Goal: Task Accomplishment & Management: Use online tool/utility

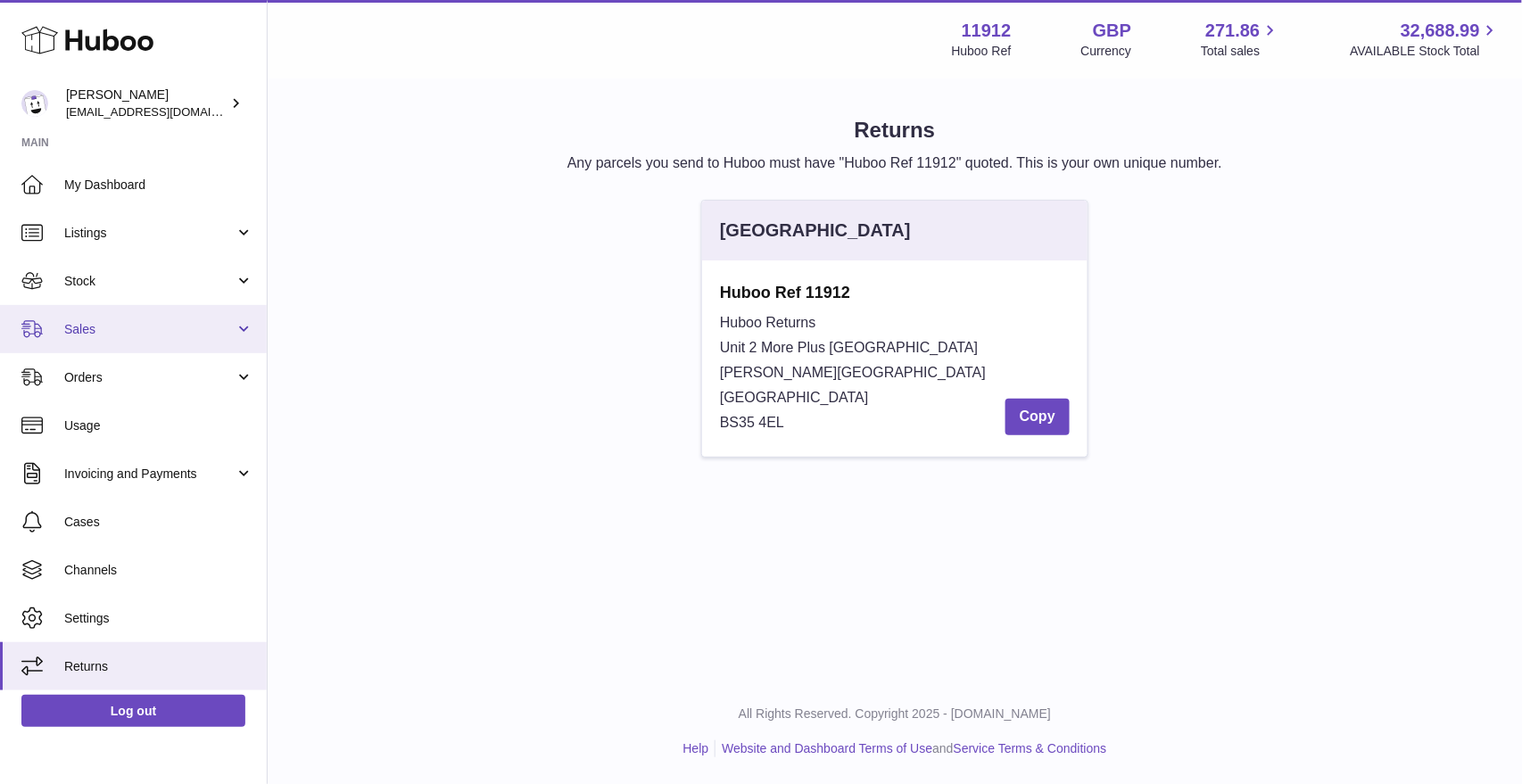
click at [123, 333] on span "Sales" at bounding box center [150, 329] width 170 height 17
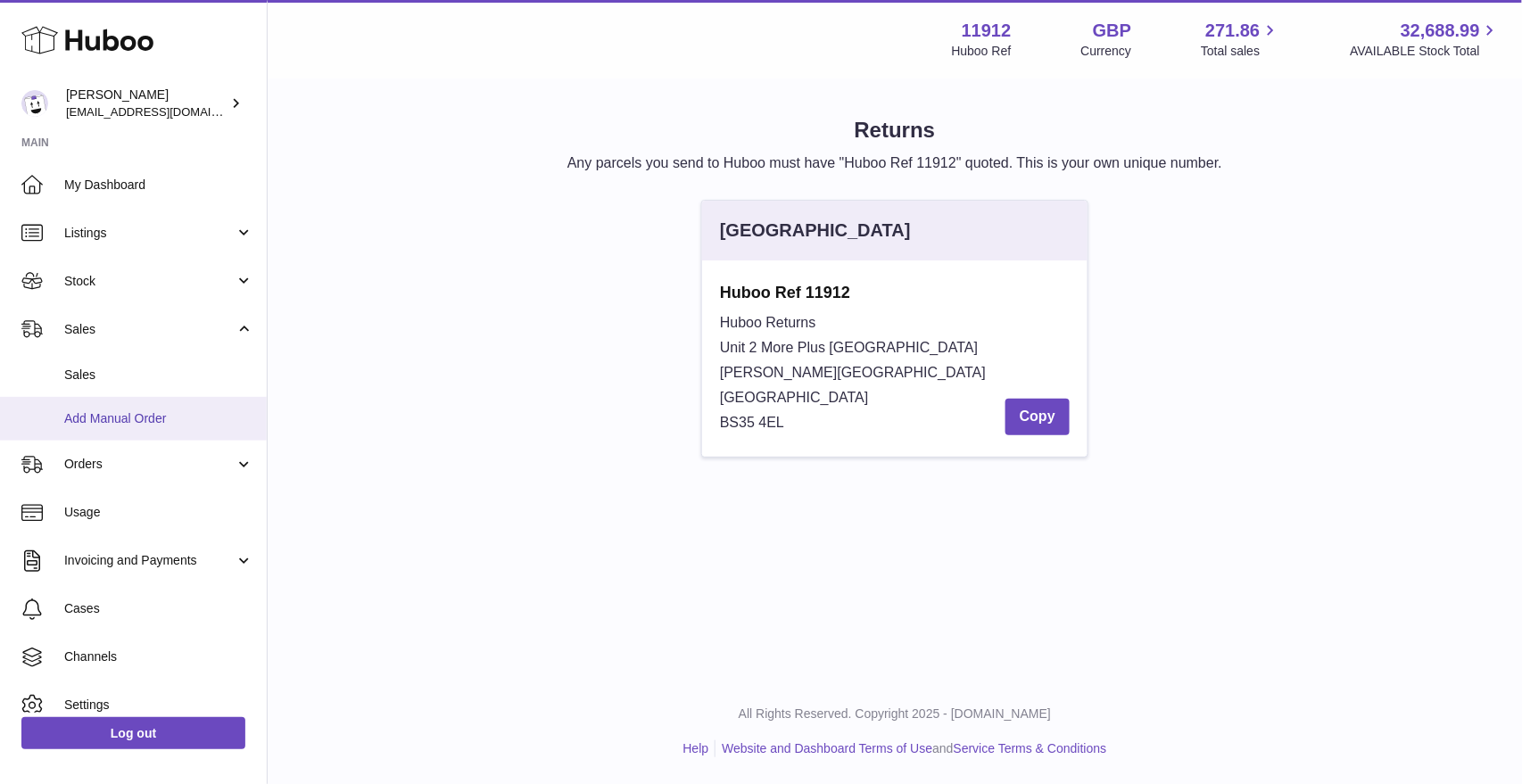
click at [118, 407] on link "Add Manual Order" at bounding box center [133, 418] width 267 height 44
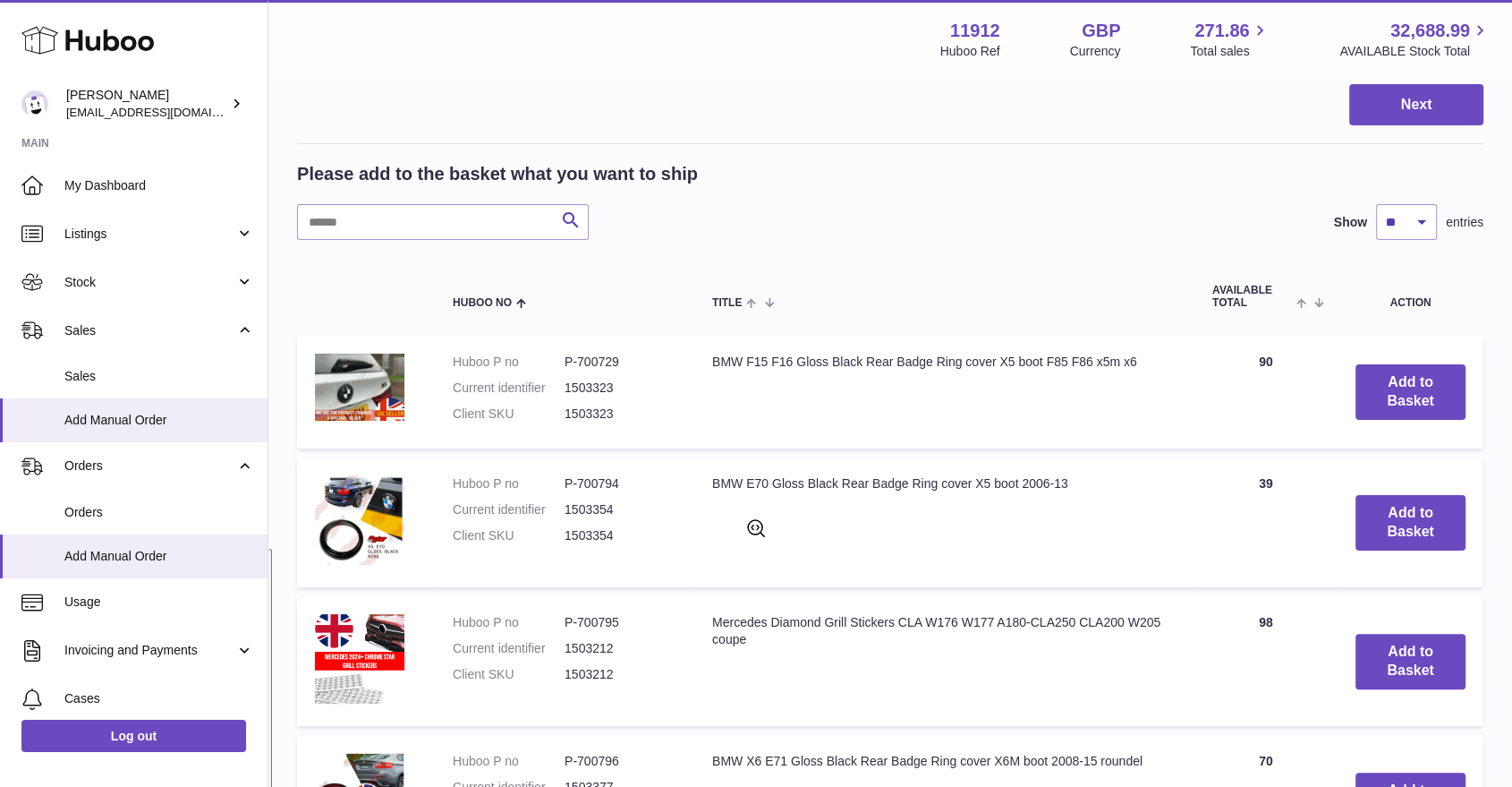
scroll to position [298, 0]
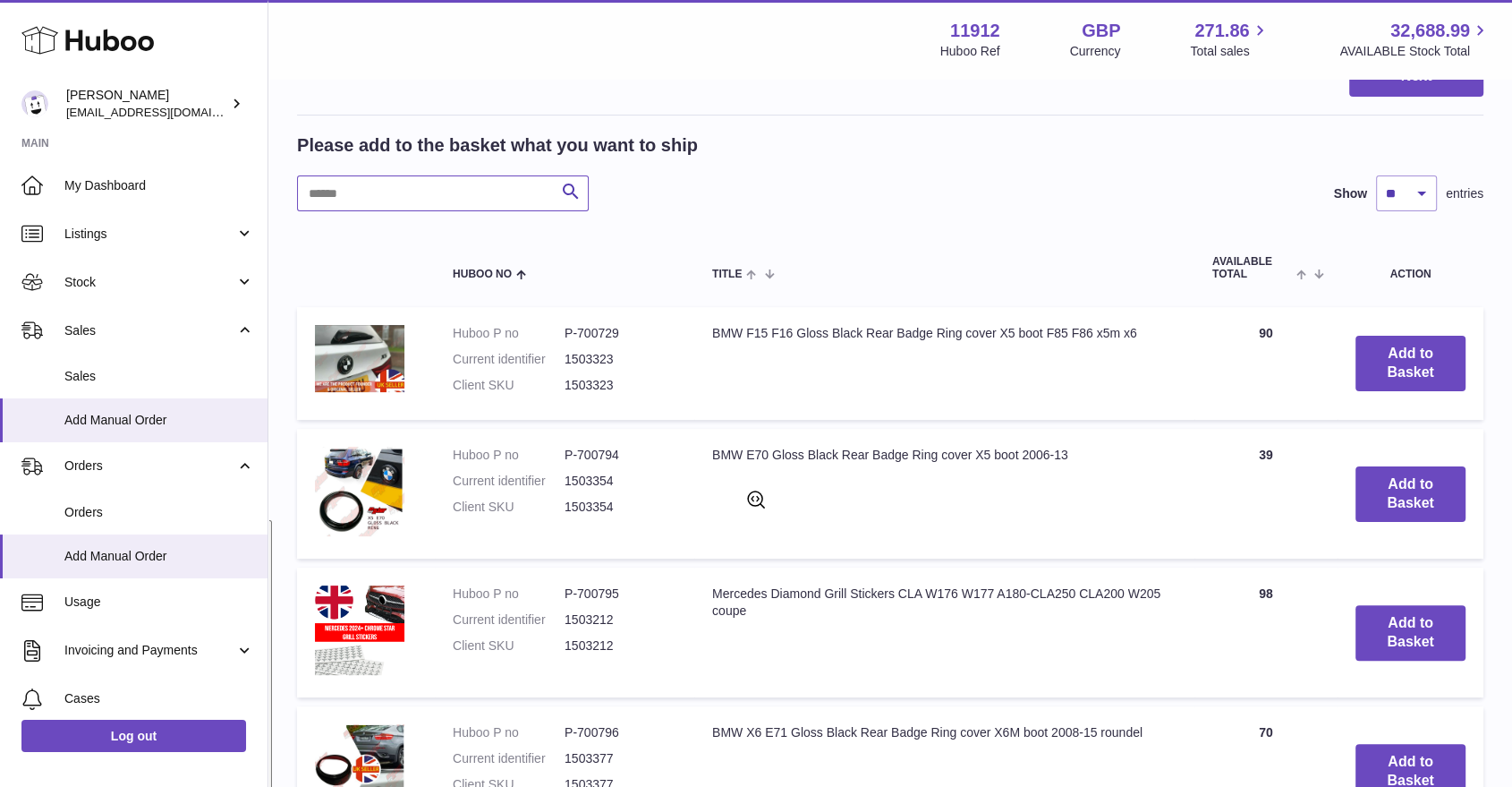
click at [465, 201] on input "text" at bounding box center [443, 193] width 292 height 36
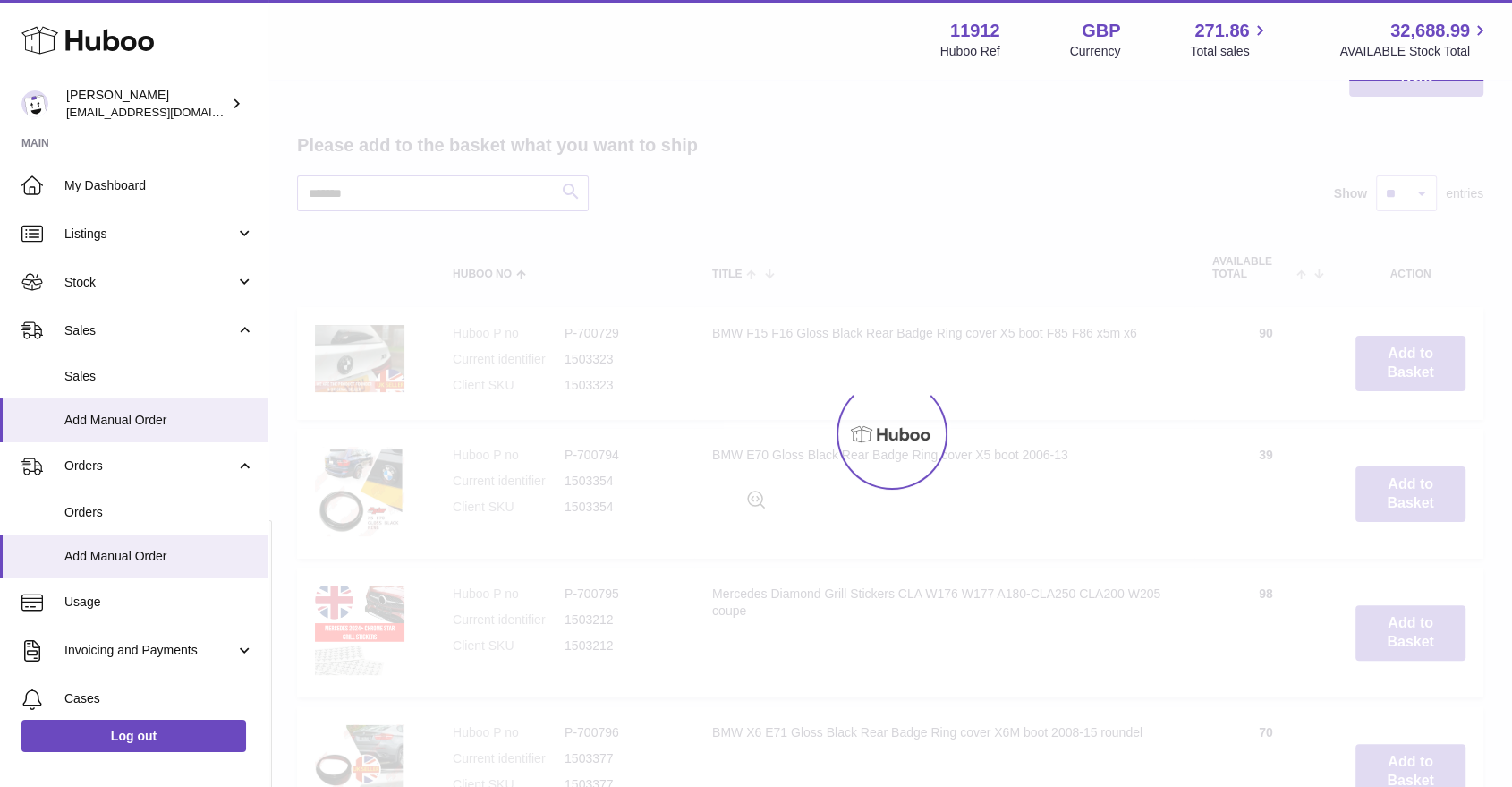
scroll to position [128, 0]
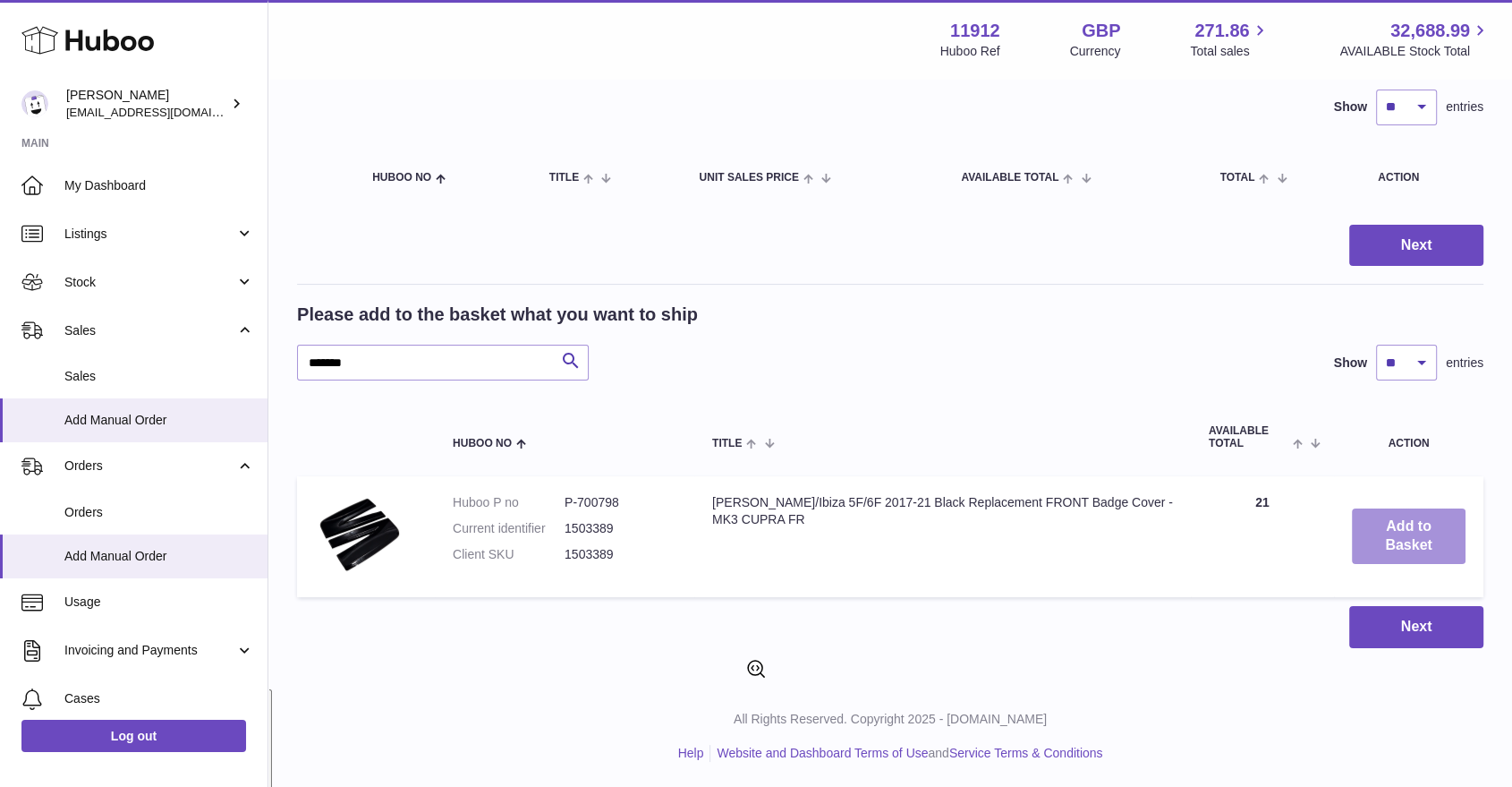
click at [1375, 517] on button "Add to Basket" at bounding box center [1408, 536] width 114 height 56
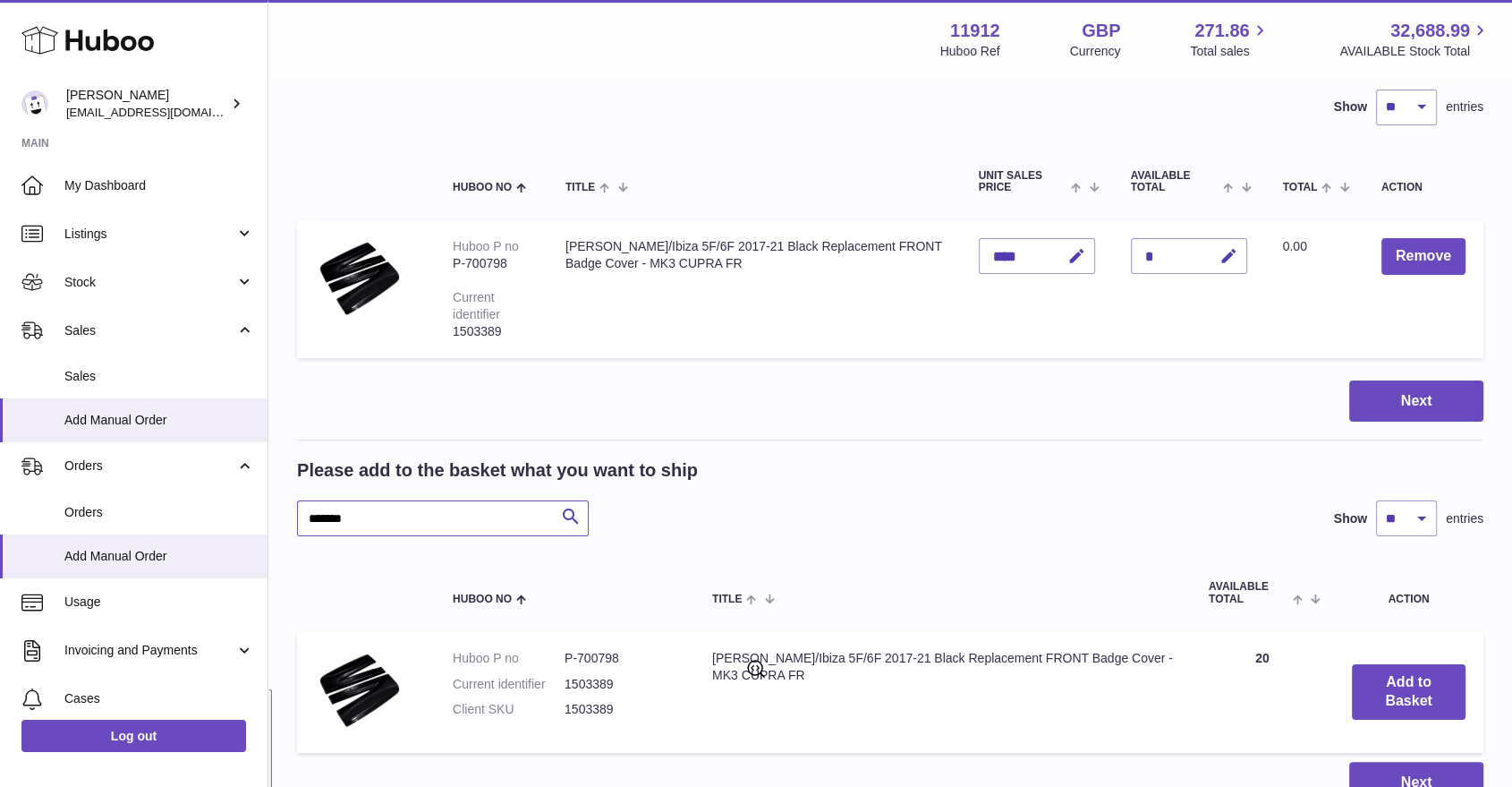
click at [405, 520] on input "*******" at bounding box center [443, 518] width 292 height 36
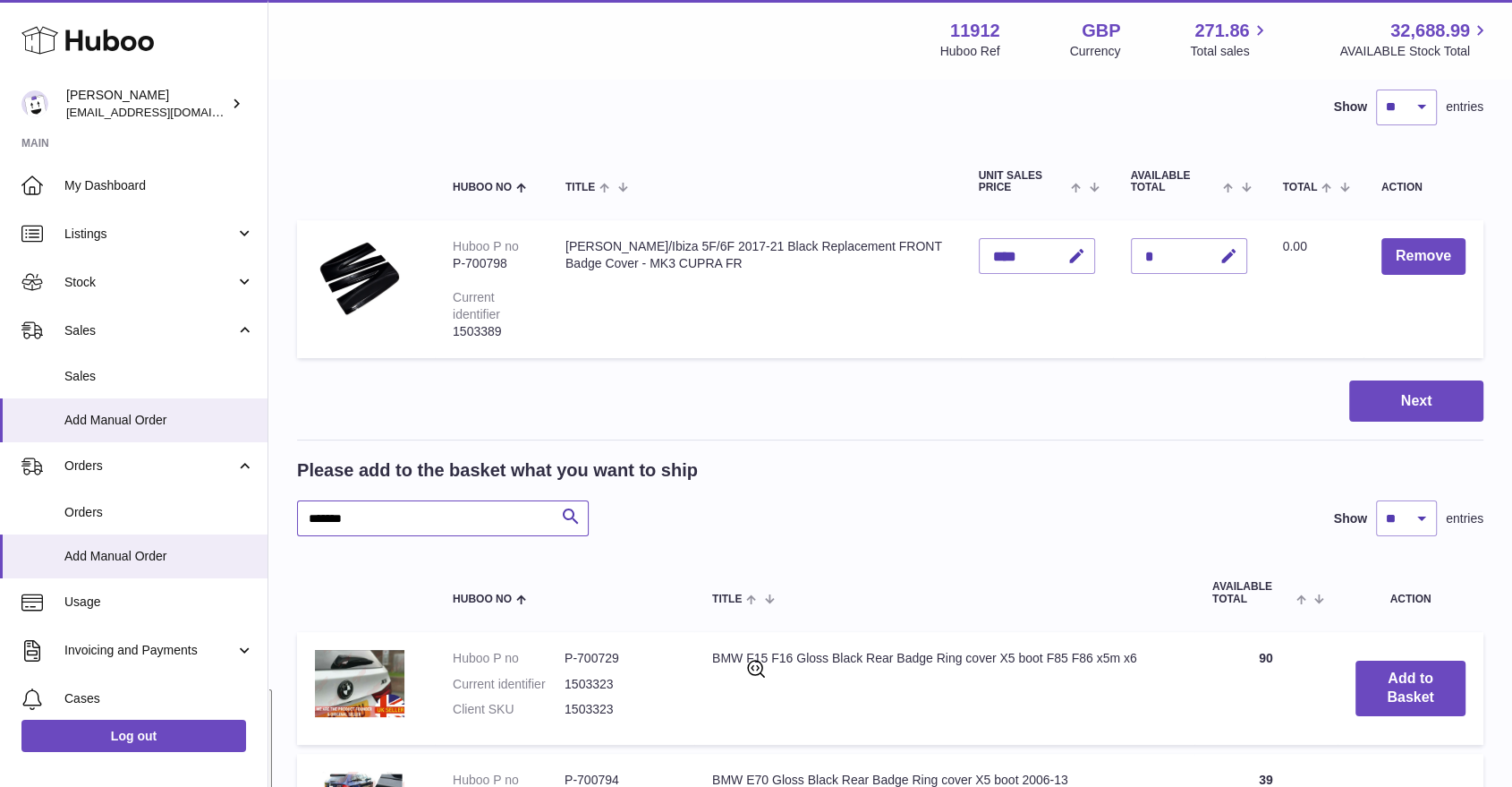
type input "*******"
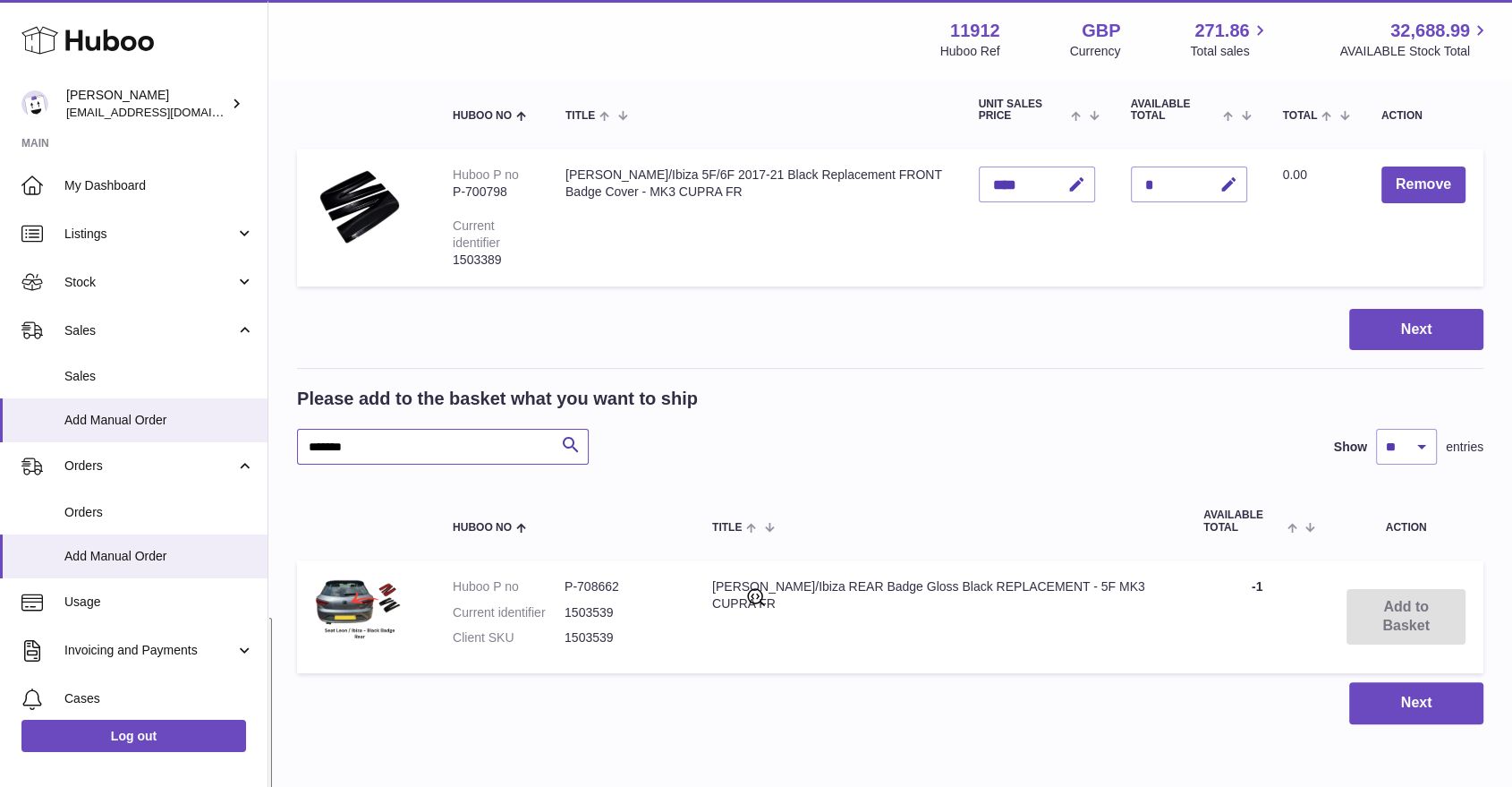
scroll to position [229, 0]
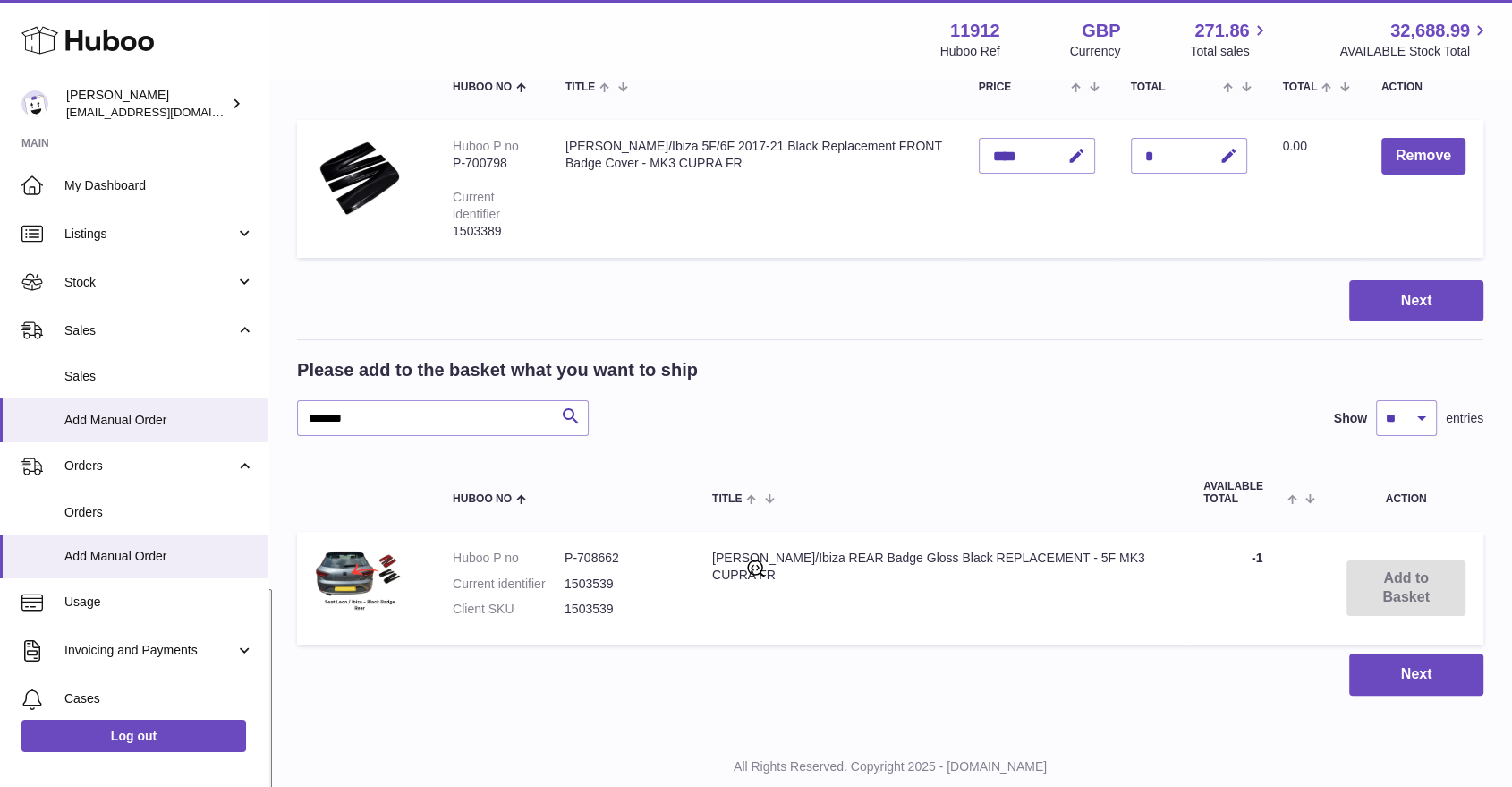
click at [1382, 588] on td "Add to Basket" at bounding box center [1405, 588] width 154 height 114
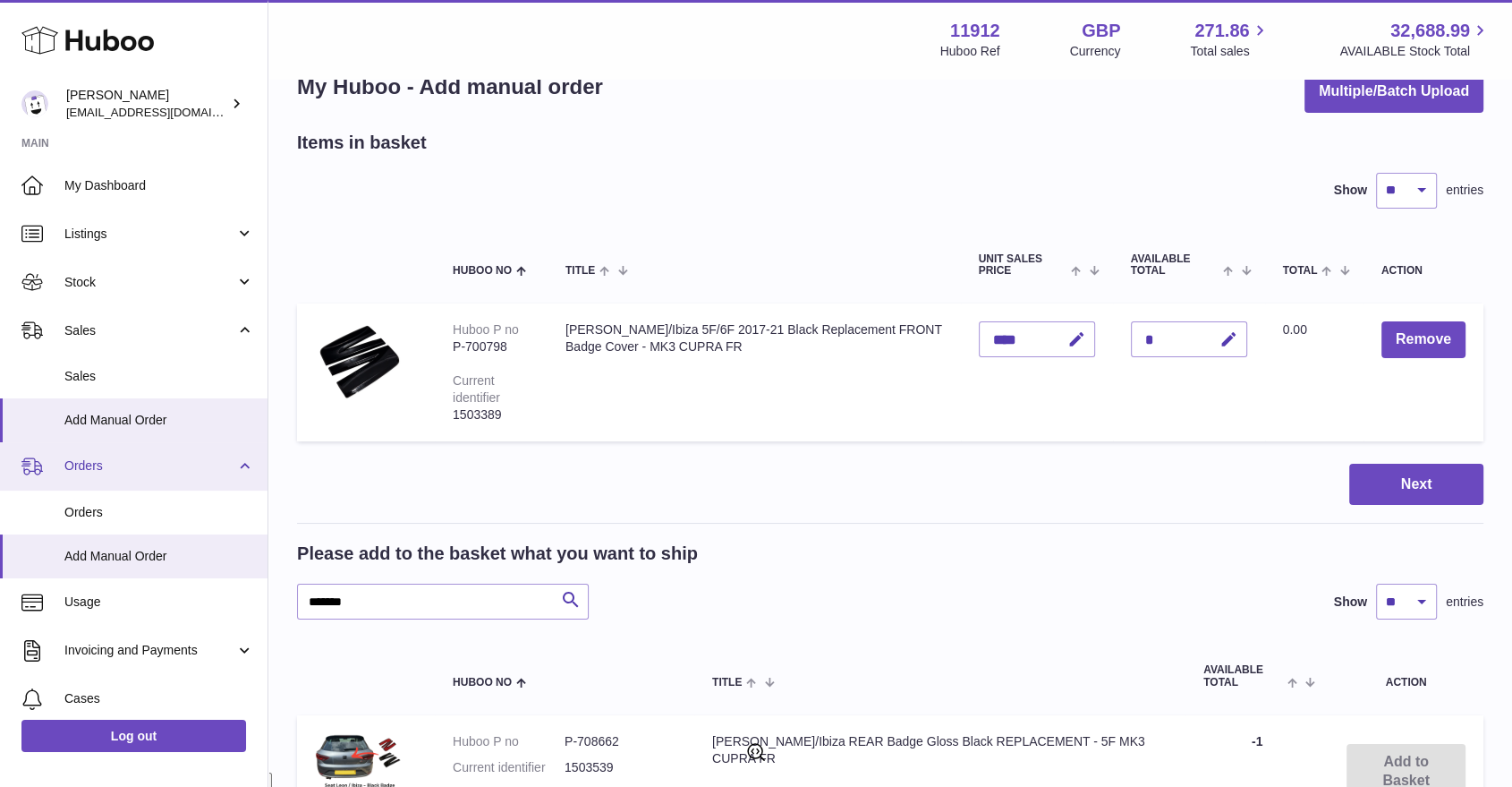
scroll to position [0, 0]
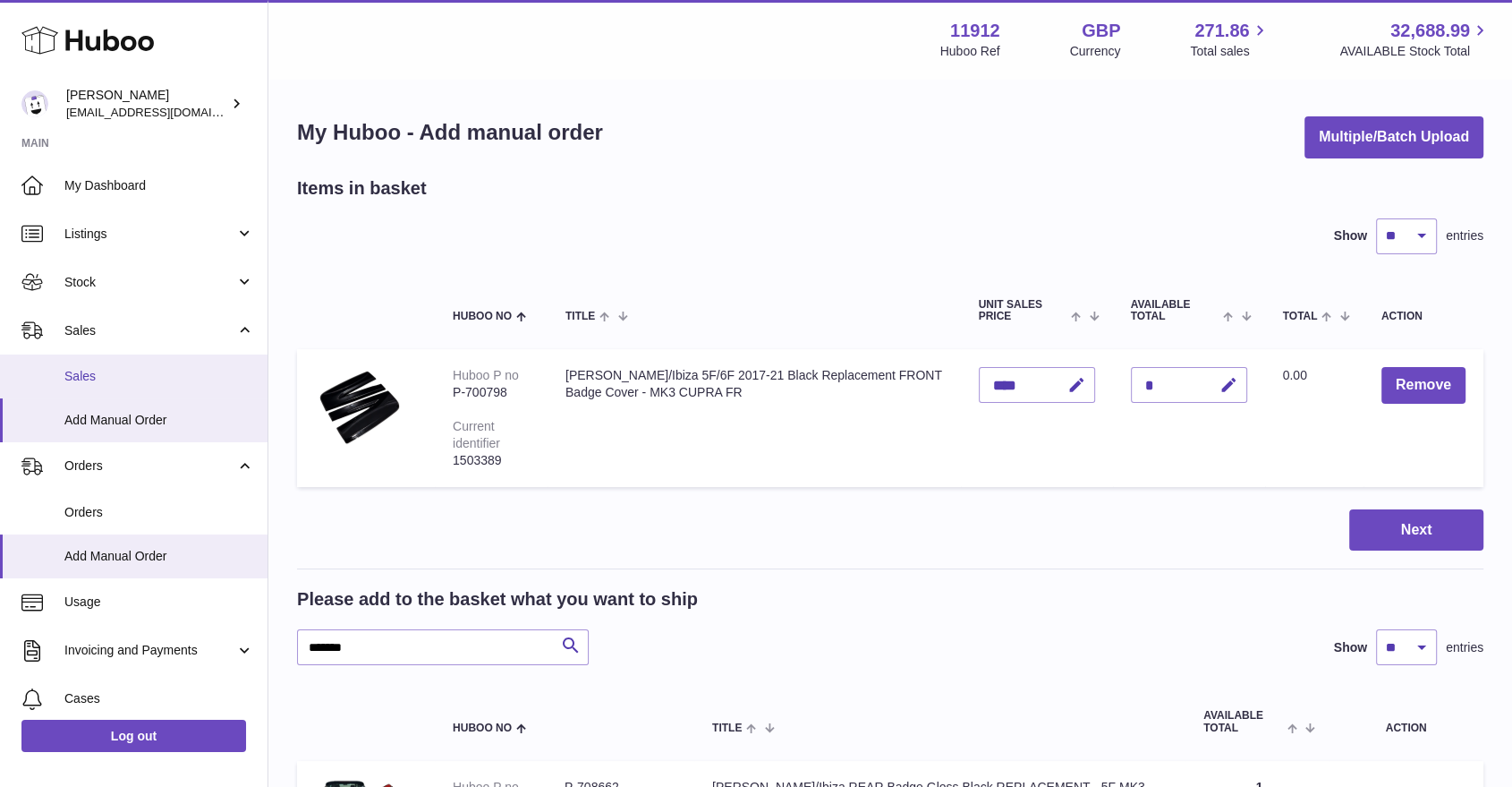
click at [152, 379] on span "Sales" at bounding box center [159, 376] width 189 height 17
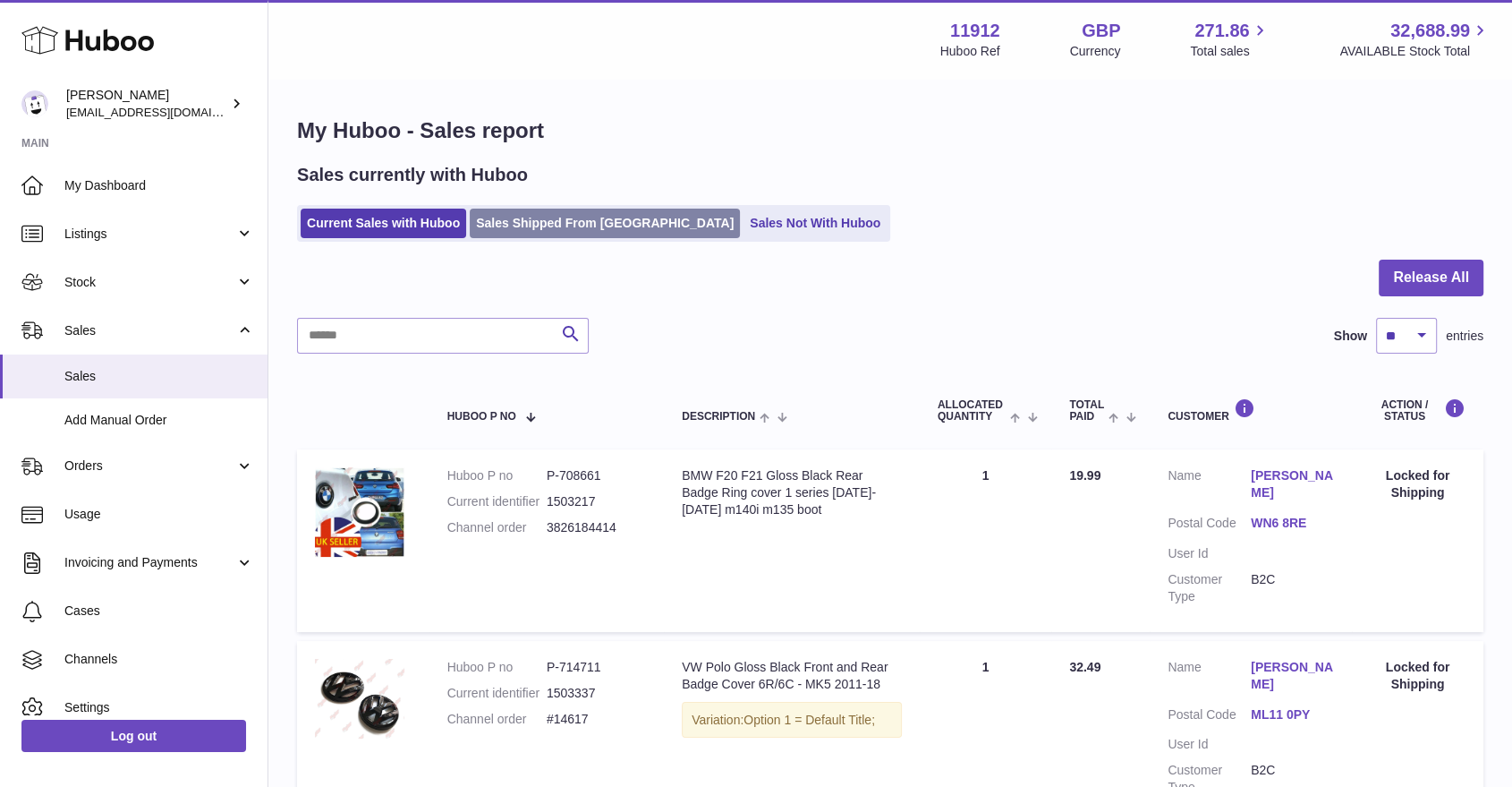
click at [571, 230] on link "Sales Shipped From Huboo" at bounding box center [604, 223] width 270 height 30
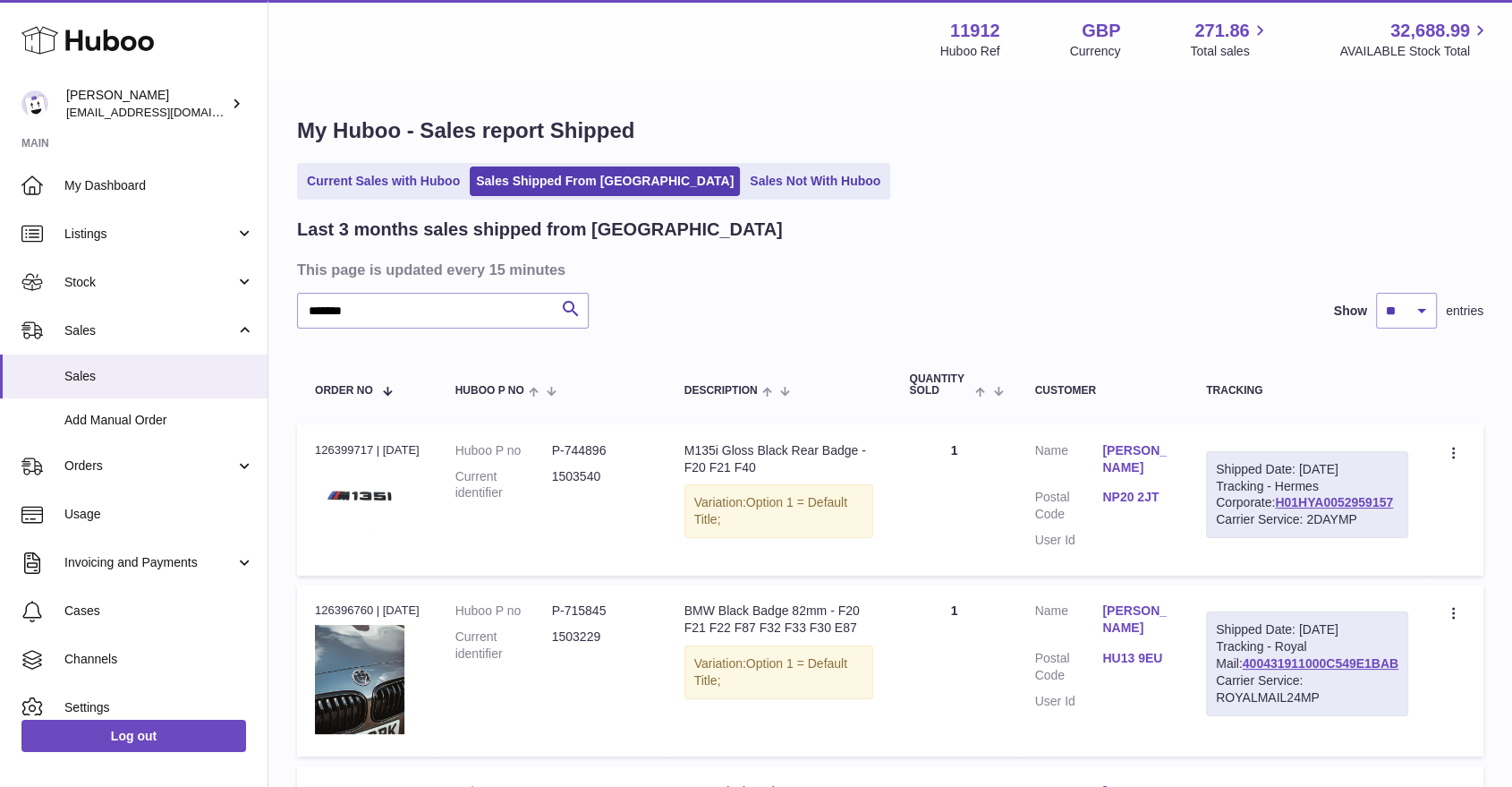
type input "*******"
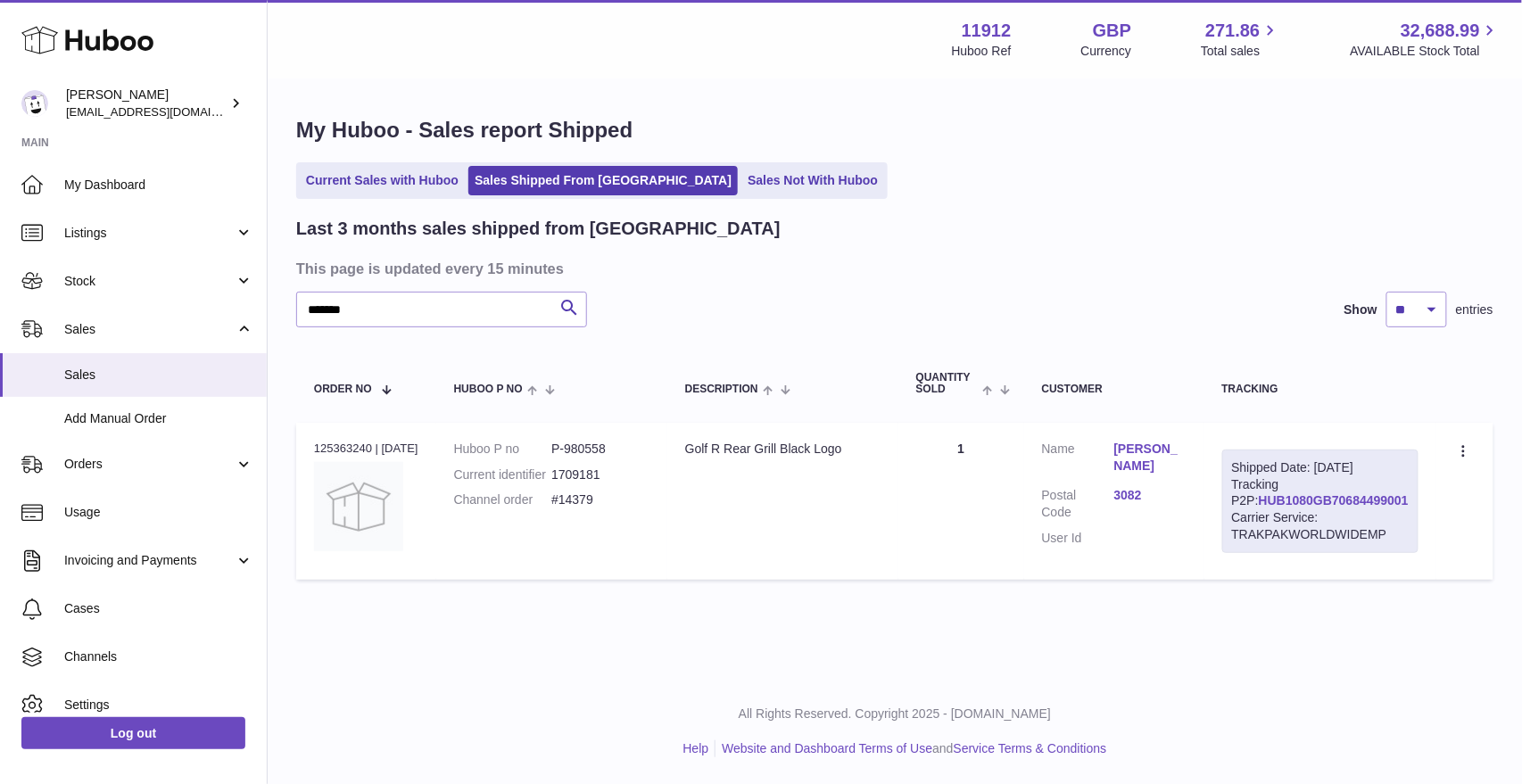
click at [1355, 507] on link "HUB1080GB70684499001" at bounding box center [1333, 500] width 150 height 14
click at [1462, 453] on icon at bounding box center [1465, 453] width 21 height 18
click at [1363, 523] on li "Duplicate Order" at bounding box center [1385, 529] width 178 height 38
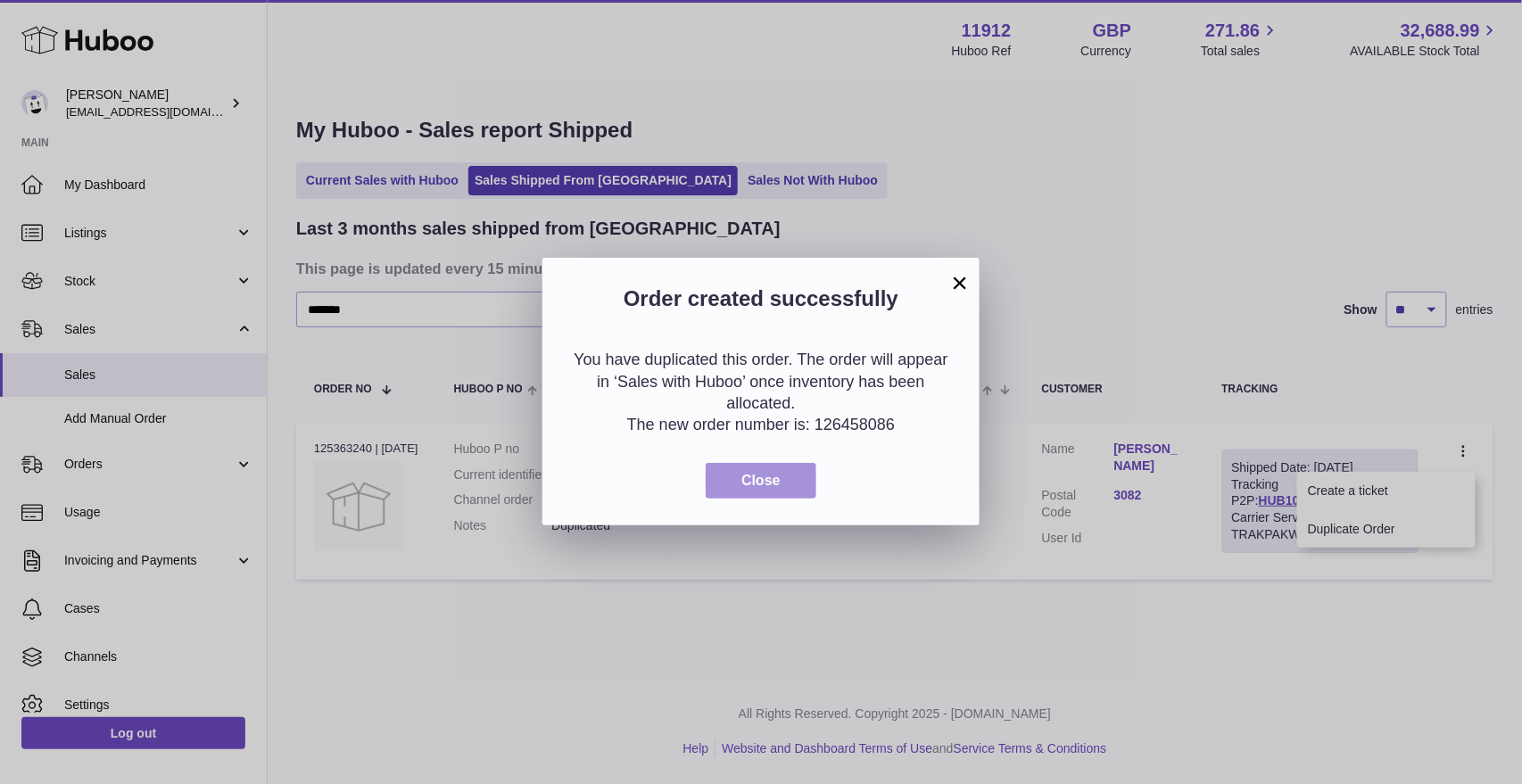
click at [745, 478] on span "Close" at bounding box center [761, 480] width 39 height 15
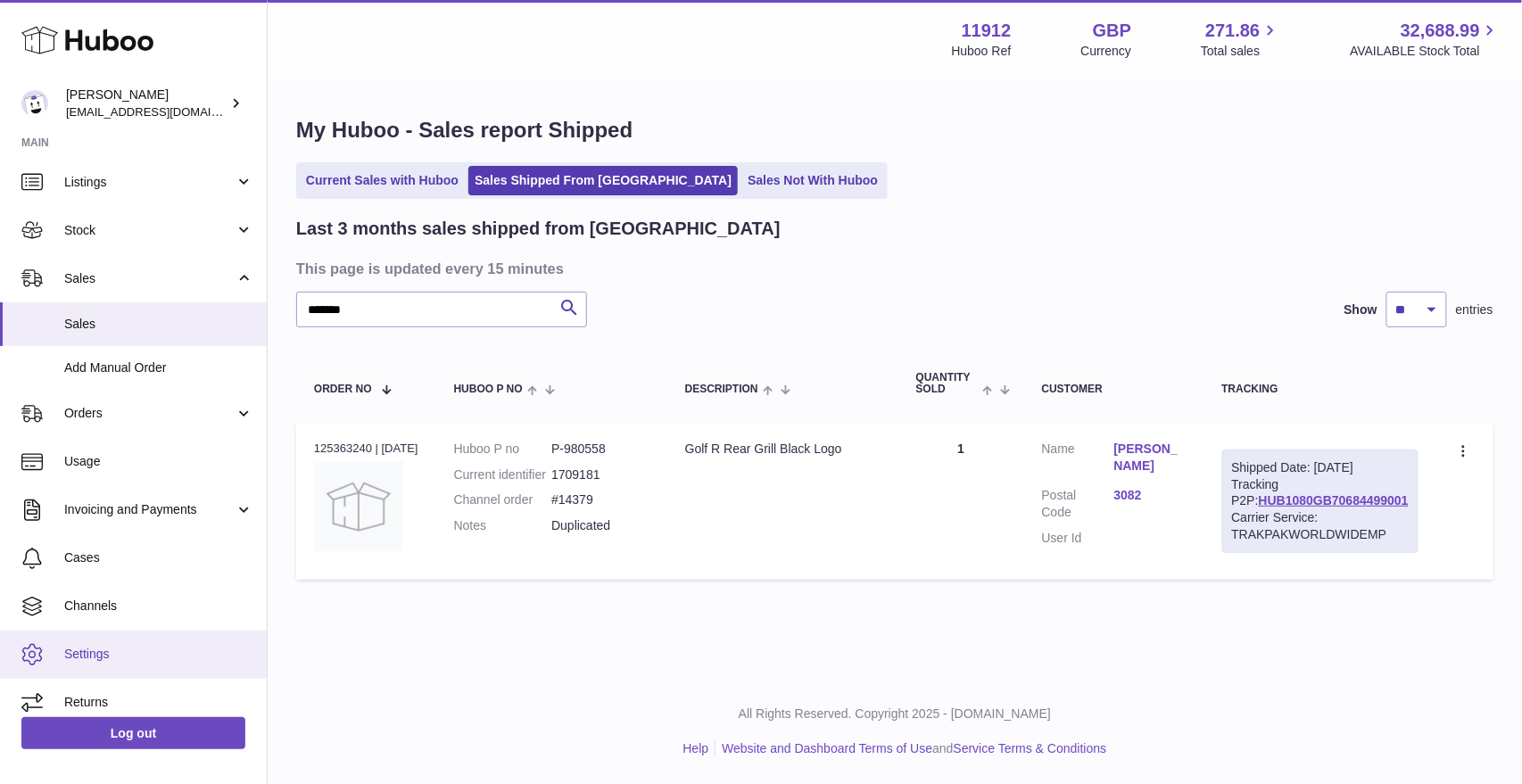
scroll to position [64, 0]
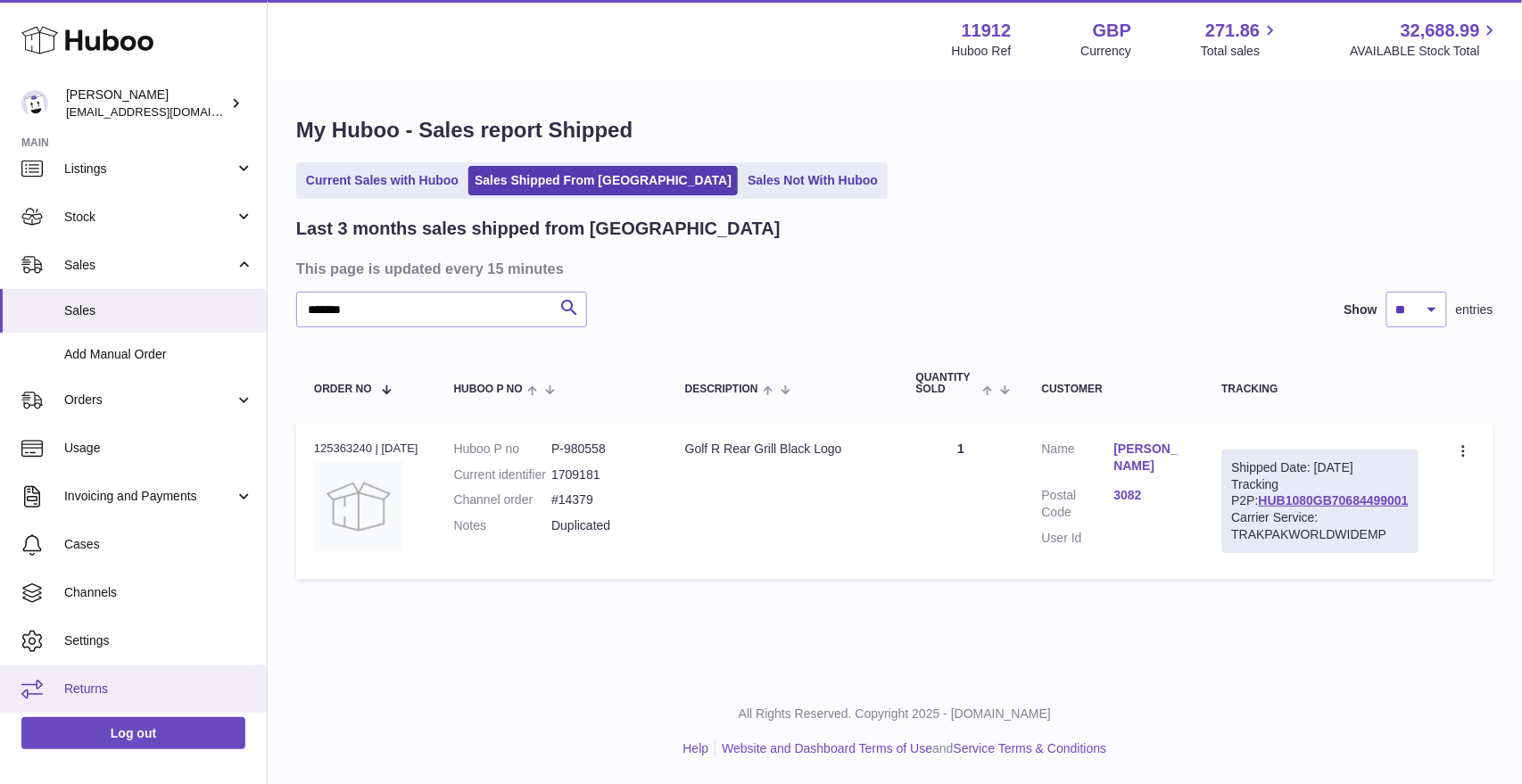
click at [93, 682] on span "Returns" at bounding box center [158, 688] width 189 height 17
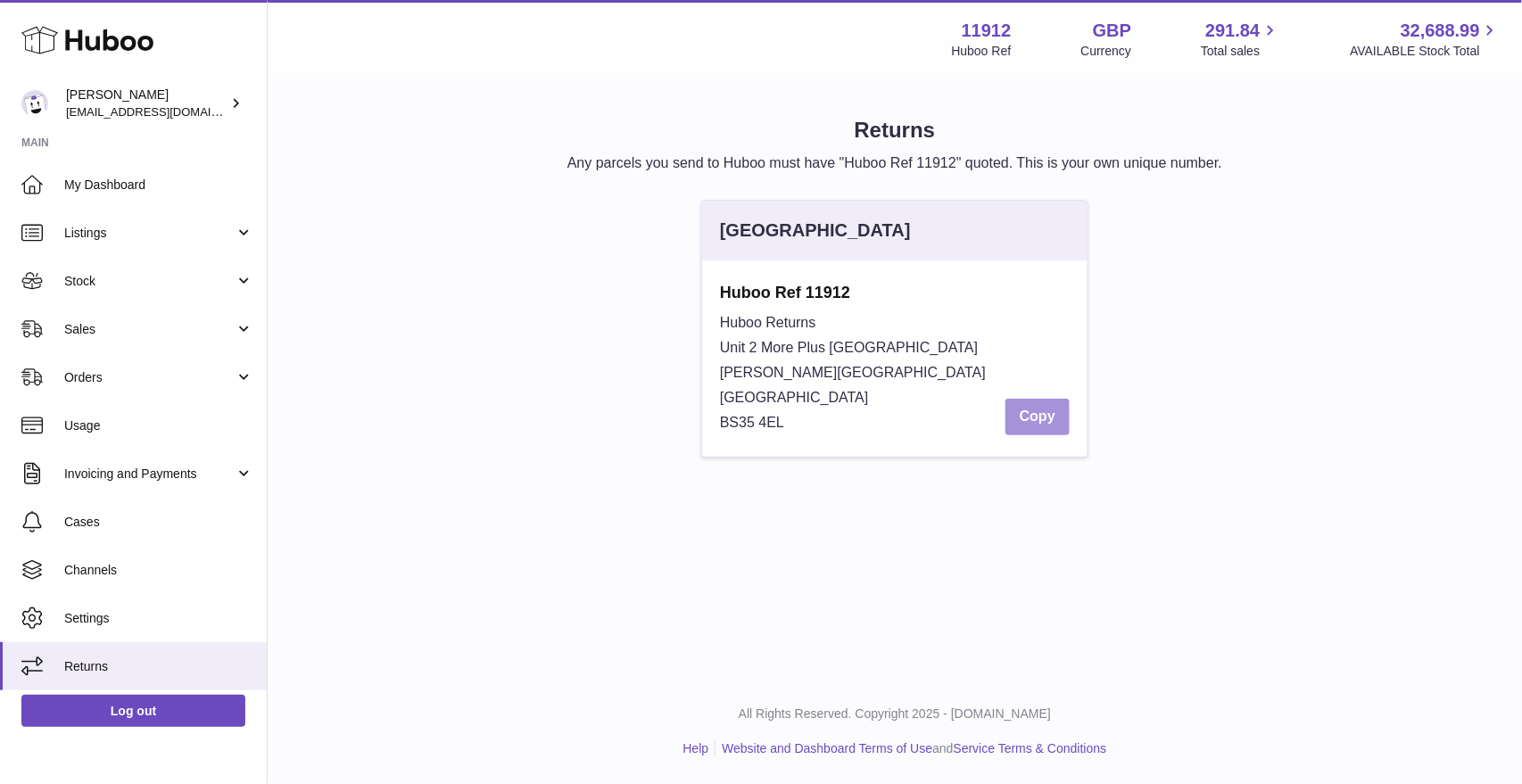
click at [1008, 418] on button "Copy" at bounding box center [1038, 416] width 64 height 37
